Goal: Transaction & Acquisition: Purchase product/service

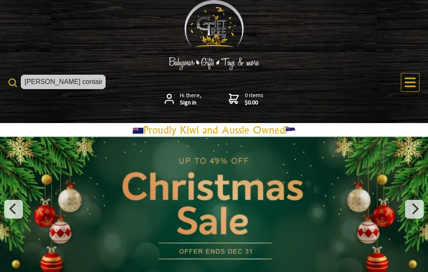
type input "[PERSON_NAME] container"
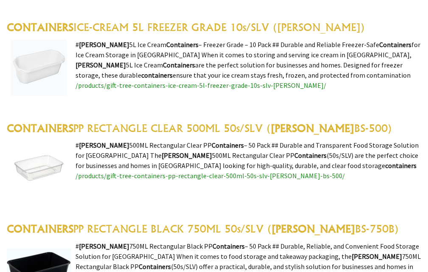
scroll to position [718, 0]
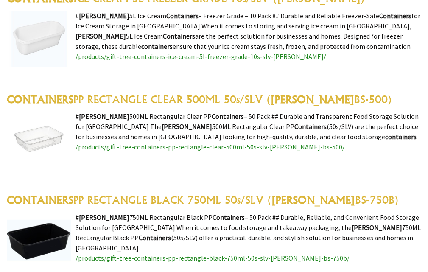
click at [154, 93] on link "CONTAINERS PP RECTANGLE CLEAR 500ML 50s/SLV ( [PERSON_NAME]-500)" at bounding box center [199, 99] width 385 height 13
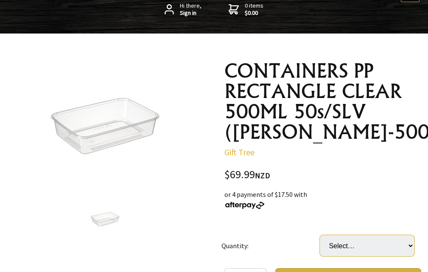
click at [386, 235] on select "Select… 10 (+ $69.99)" at bounding box center [367, 245] width 94 height 21
select select "10"
click at [320, 235] on select "Select… 10 (+ $69.99)" at bounding box center [367, 245] width 94 height 21
click at [370, 235] on select "Select… 10 (+ $69.99)" at bounding box center [367, 245] width 94 height 21
select select
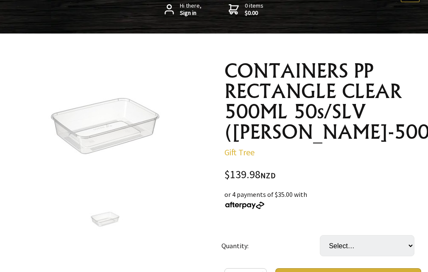
click at [320, 235] on select "Select… 10 (+ $69.99)" at bounding box center [367, 245] width 94 height 21
click at [367, 235] on select "Select… 10 (+ $69.99)" at bounding box center [367, 245] width 94 height 21
select select "10"
click at [320, 235] on select "Select… 10 (+ $69.99)" at bounding box center [367, 245] width 94 height 21
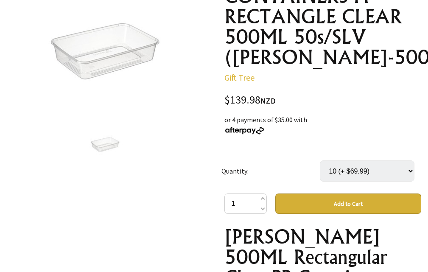
scroll to position [162, 0]
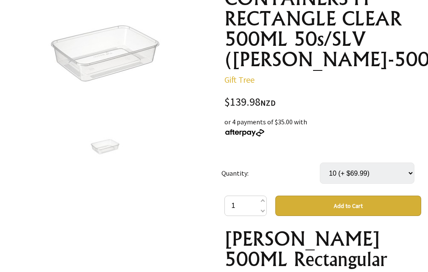
click at [366, 162] on select "Select… 10 (+ $69.99)" at bounding box center [367, 172] width 94 height 21
select select
click at [320, 162] on select "Select… 10 (+ $69.99)" at bounding box center [367, 172] width 94 height 21
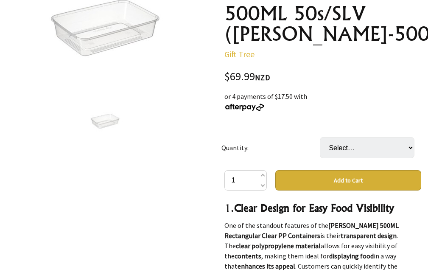
scroll to position [622, 0]
